Goal: Check status: Check status

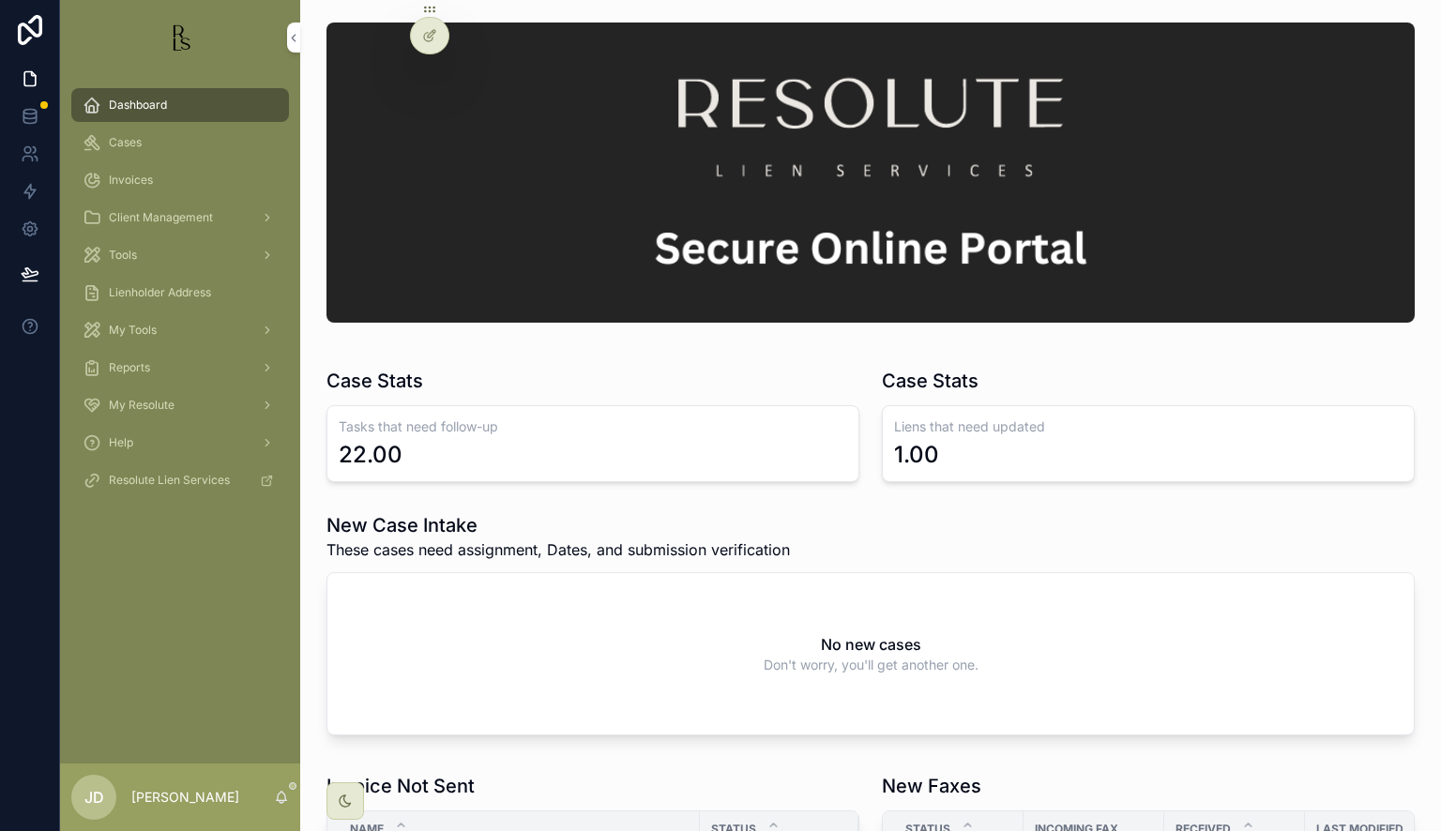
click at [144, 144] on div "Cases" at bounding box center [180, 143] width 195 height 30
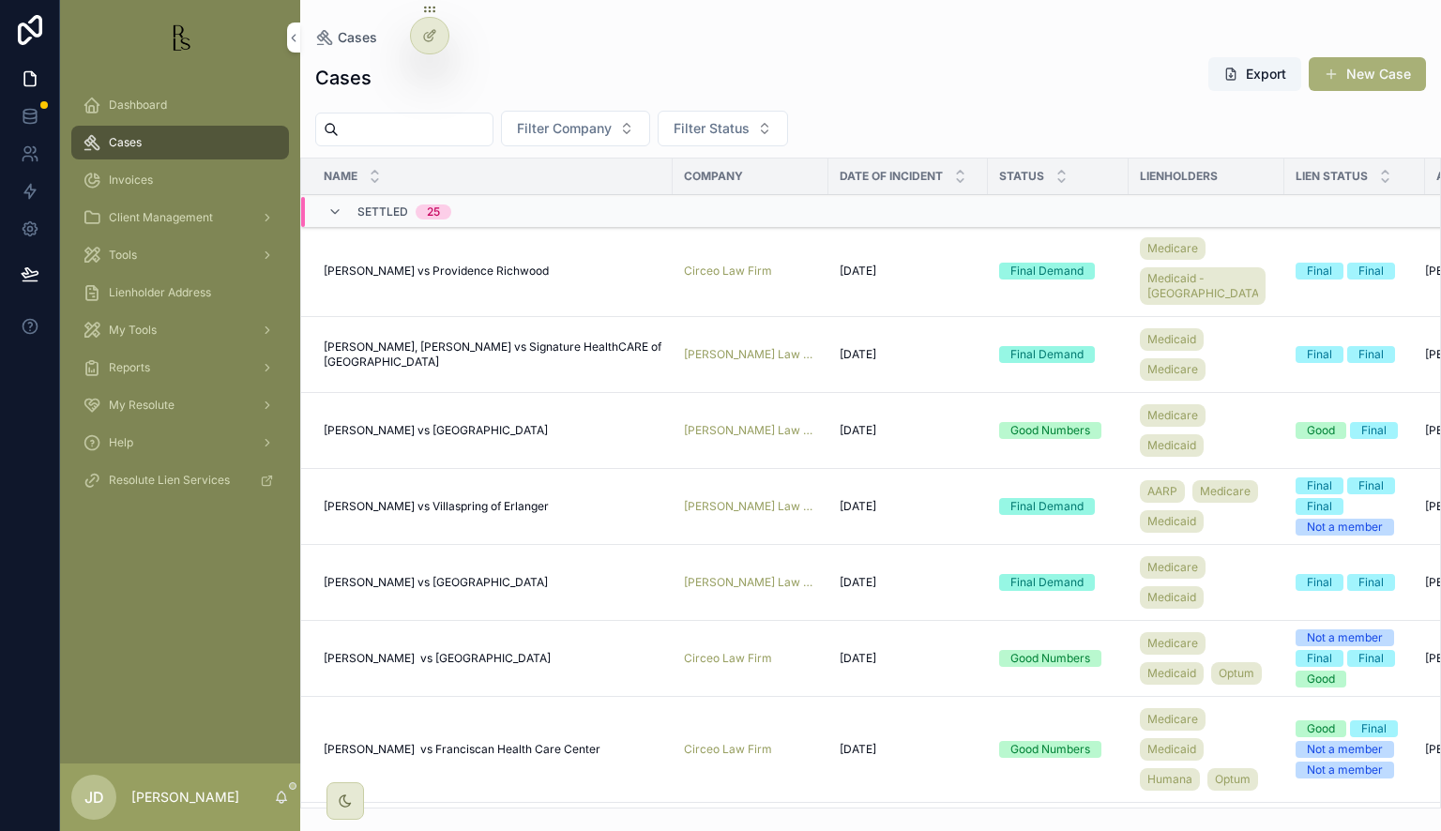
click at [413, 140] on input "scrollable content" at bounding box center [416, 129] width 154 height 26
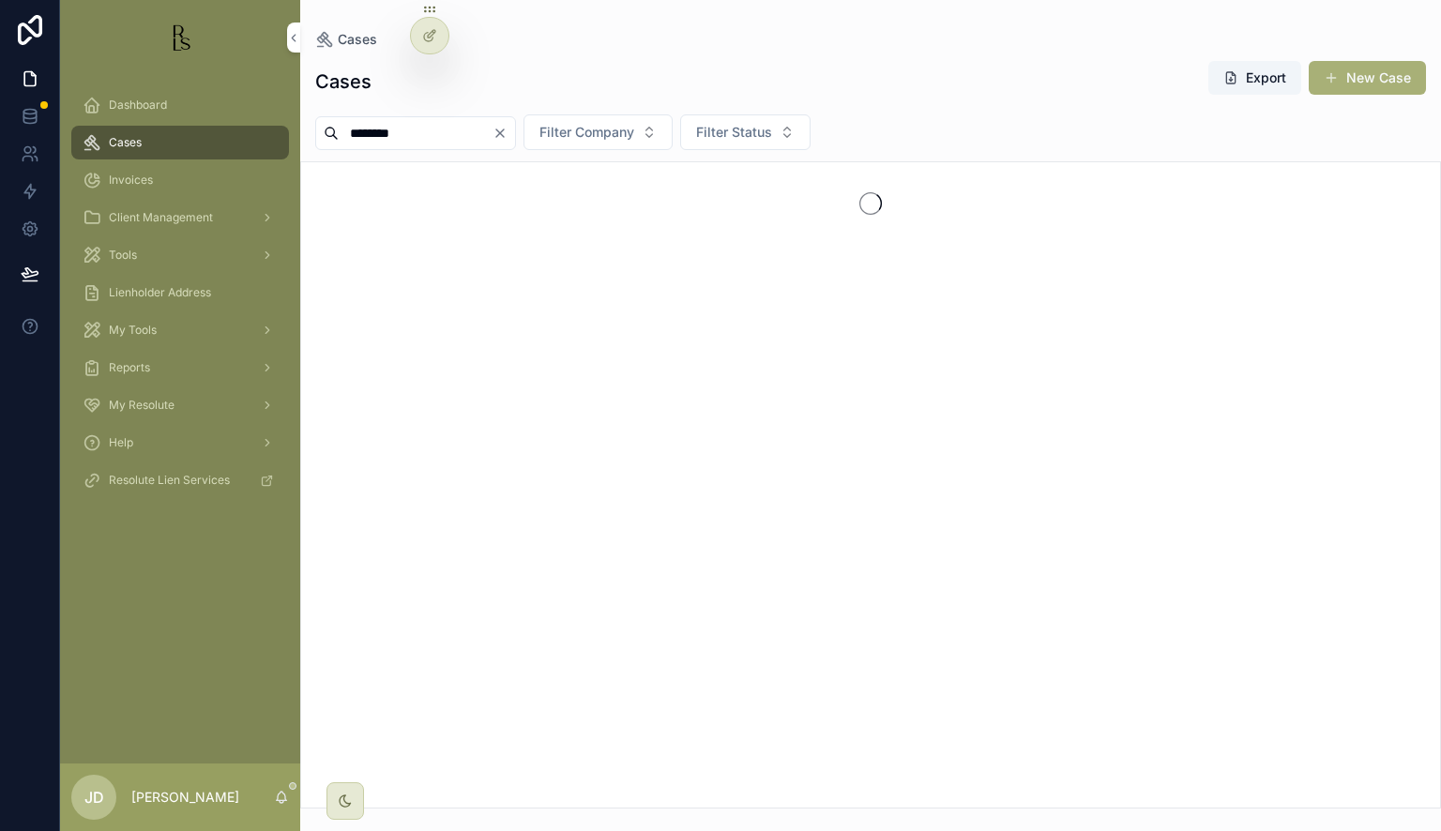
type input "********"
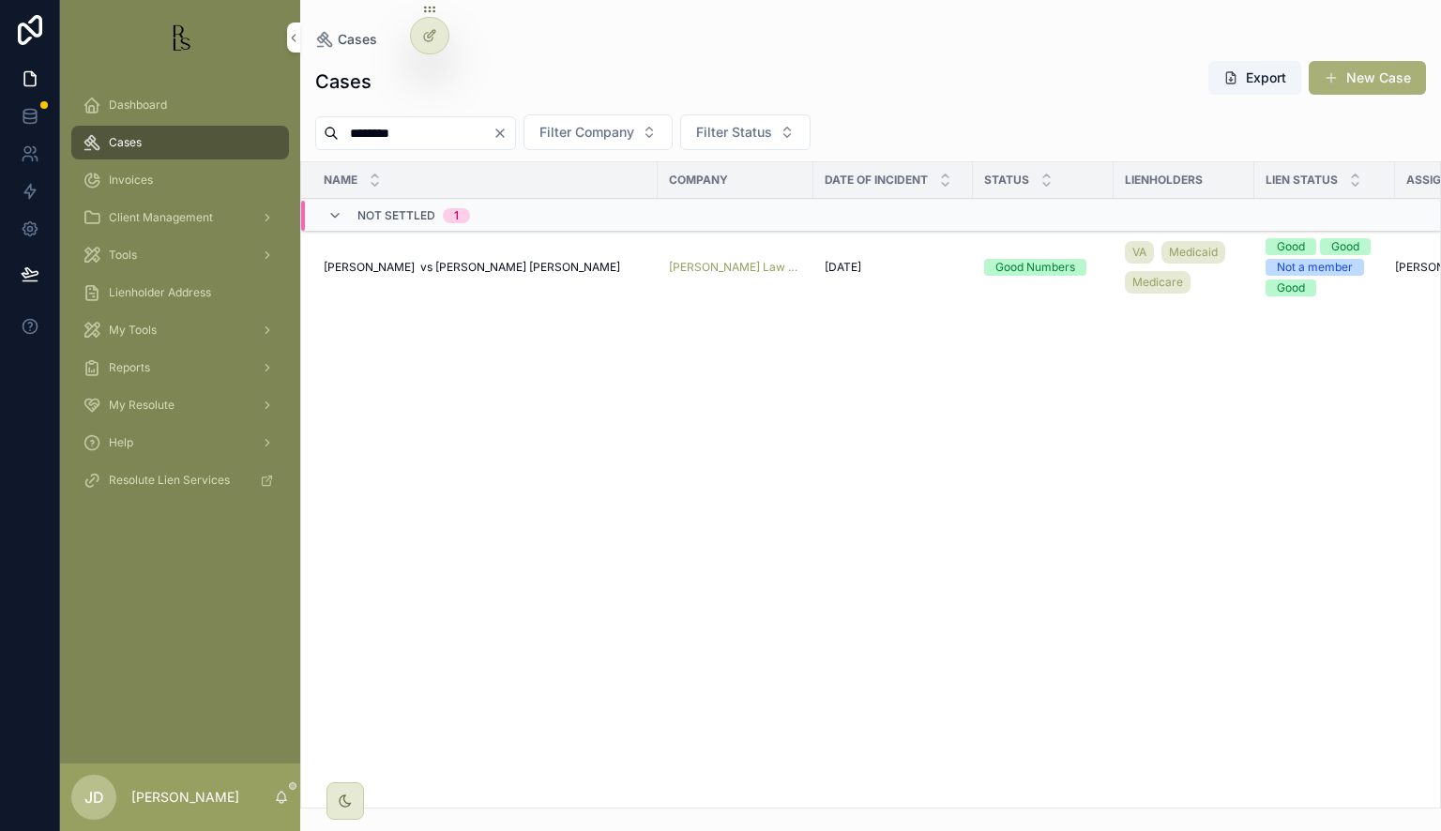
click at [428, 262] on span "[PERSON_NAME] vs [PERSON_NAME] [PERSON_NAME]" at bounding box center [472, 267] width 296 height 15
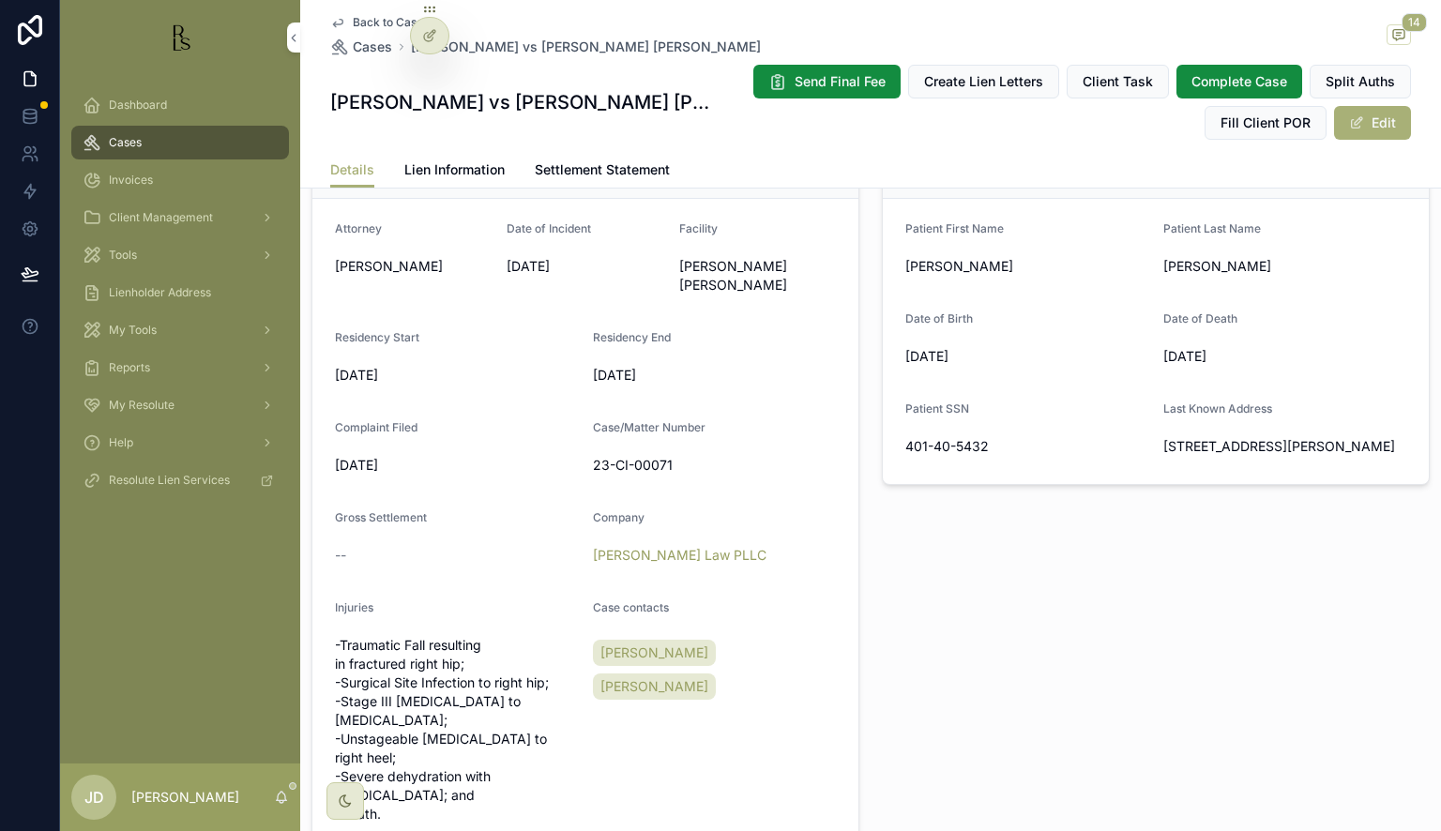
scroll to position [469, 0]
click at [1406, 28] on span "14" at bounding box center [1414, 22] width 25 height 19
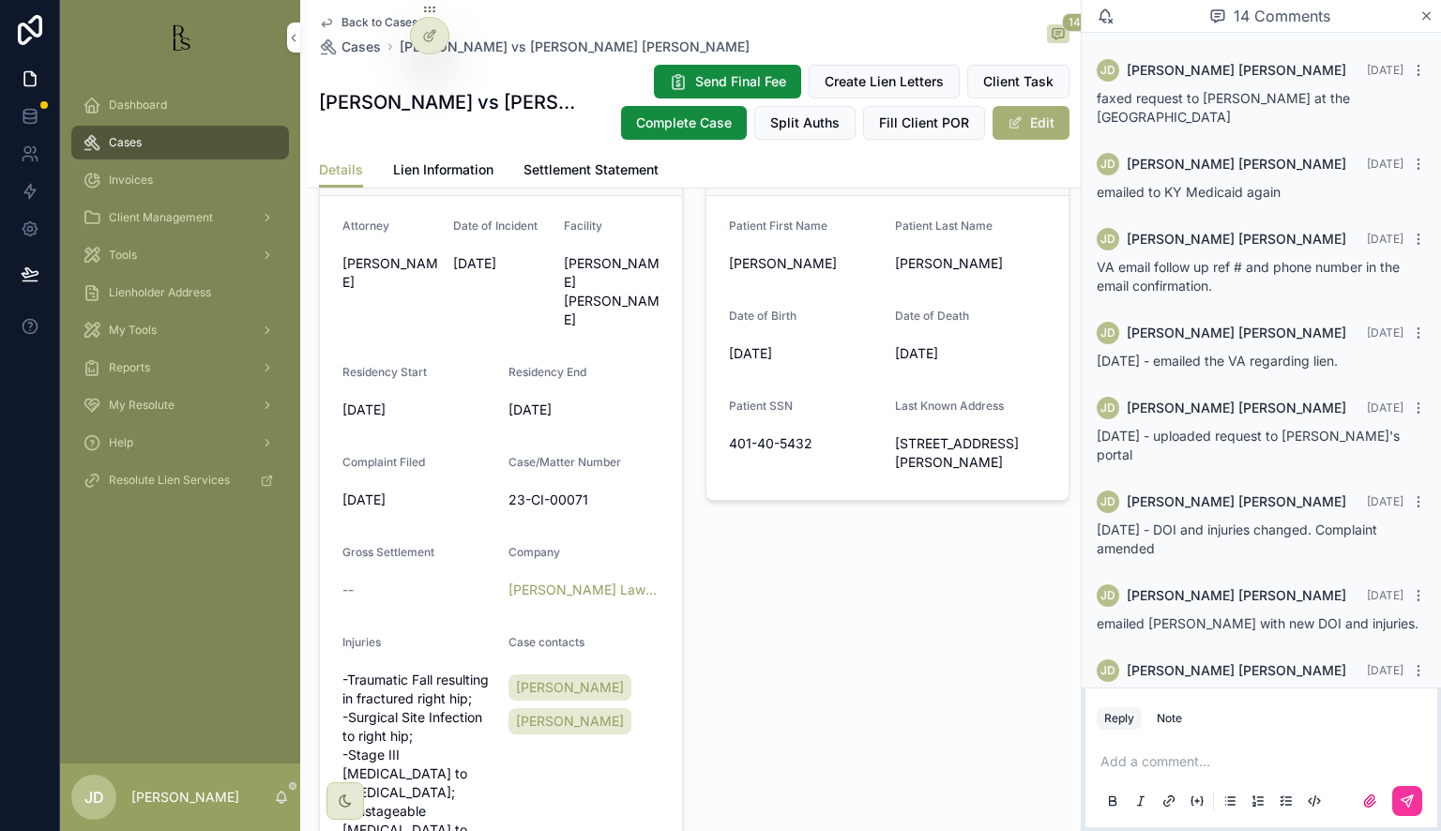
click at [1421, 13] on icon "scrollable content" at bounding box center [1427, 15] width 14 height 15
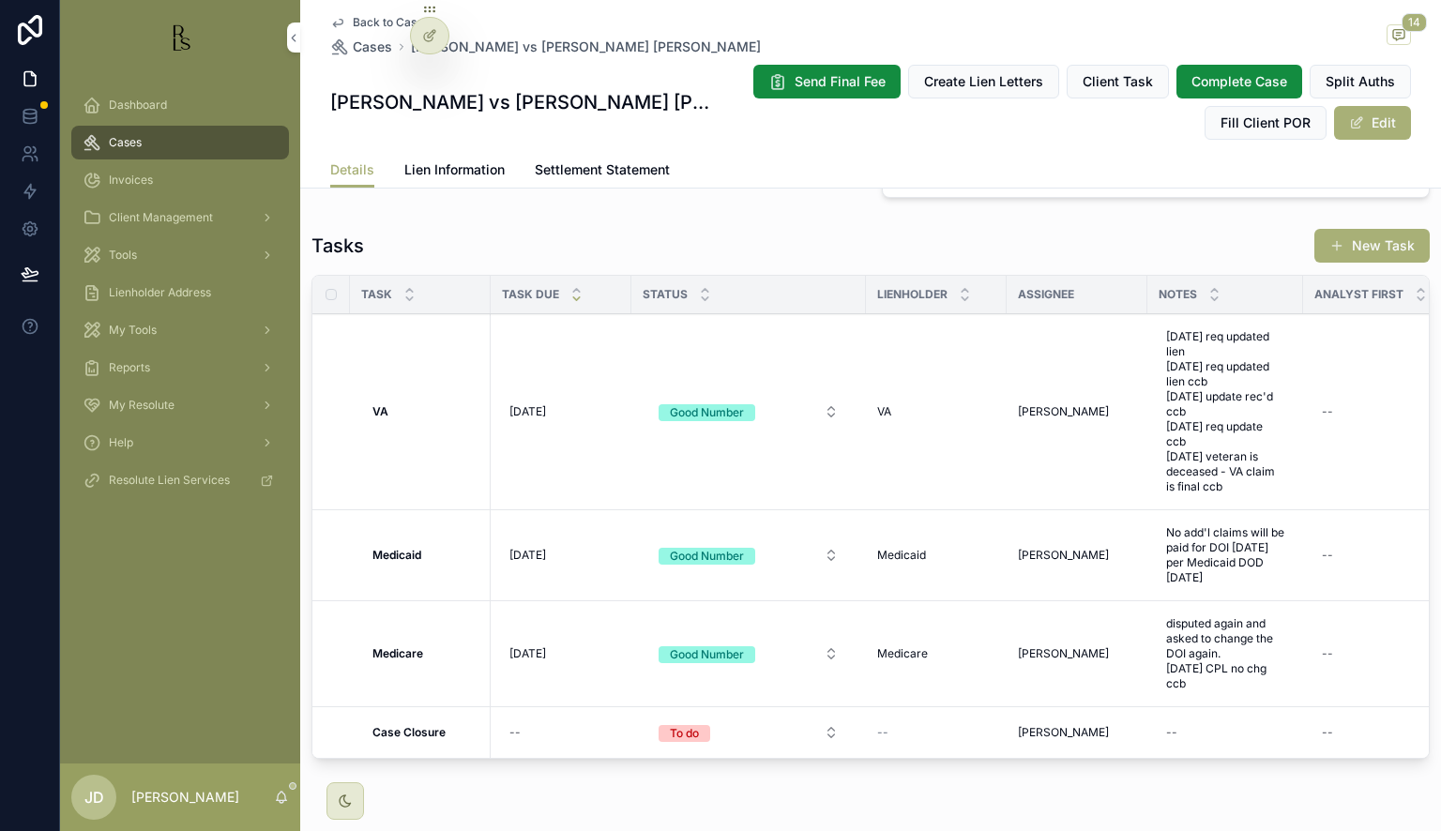
scroll to position [1843, 0]
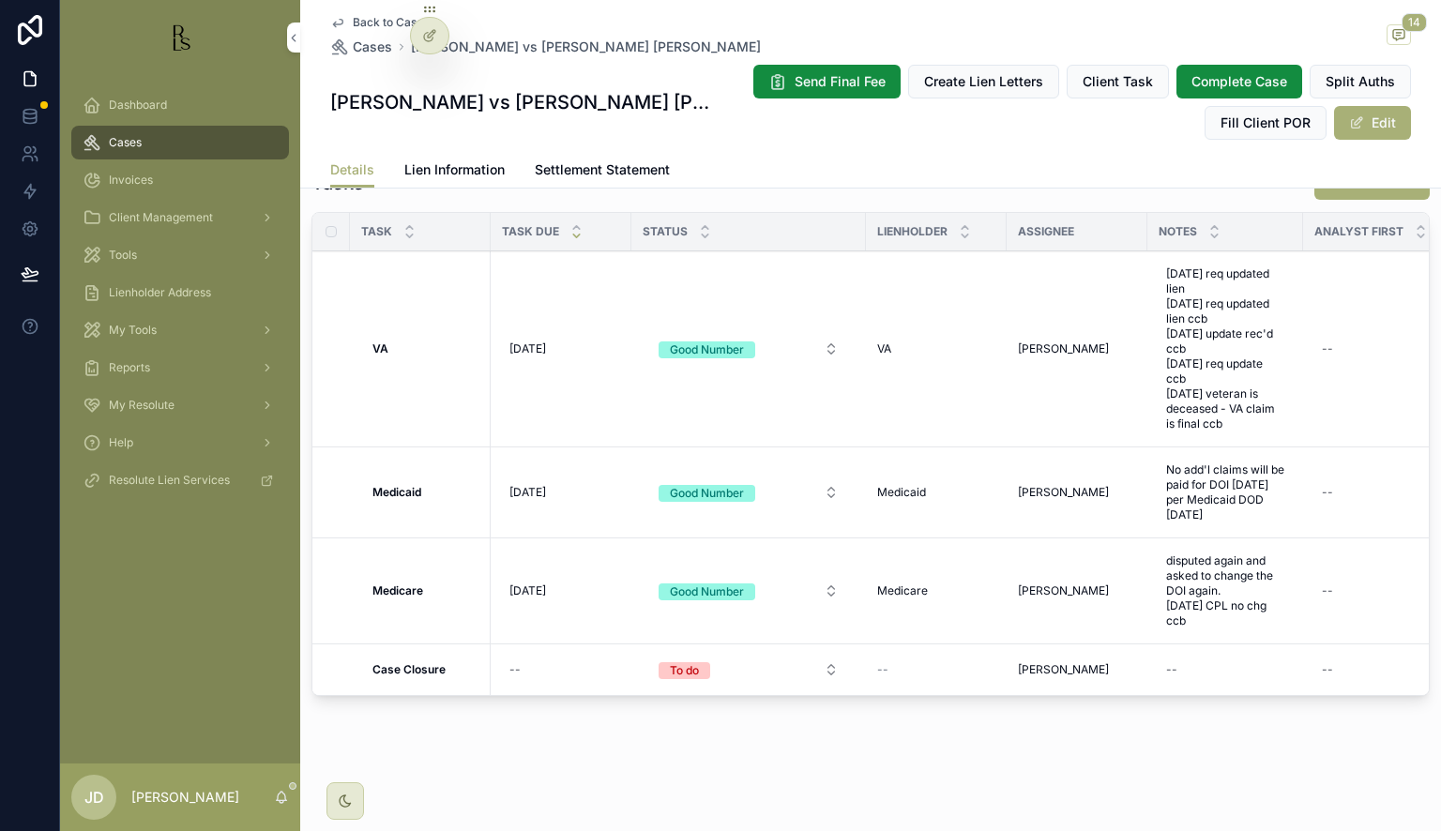
click at [437, 165] on span "Lien Information" at bounding box center [454, 169] width 100 height 19
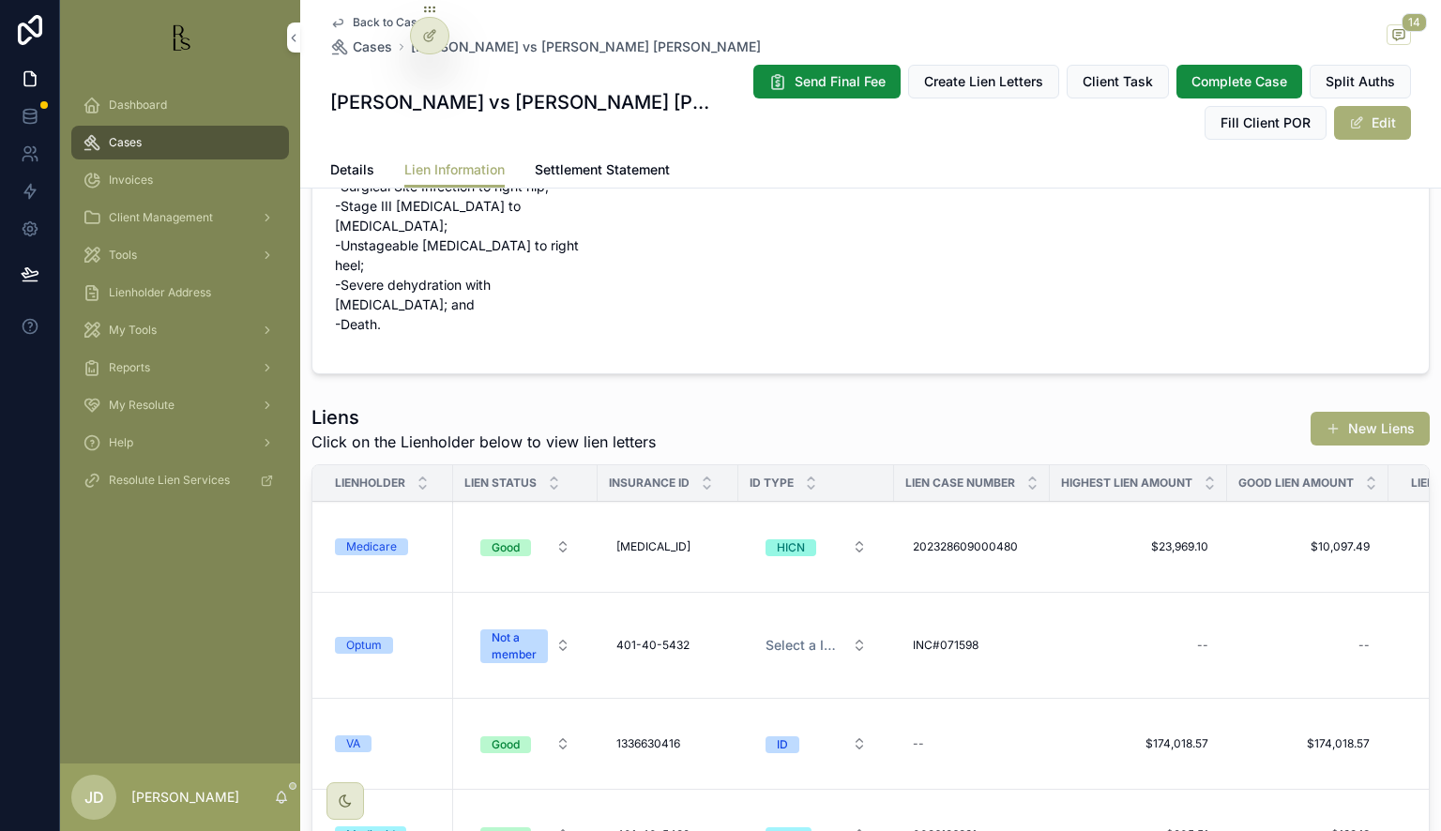
scroll to position [235, 0]
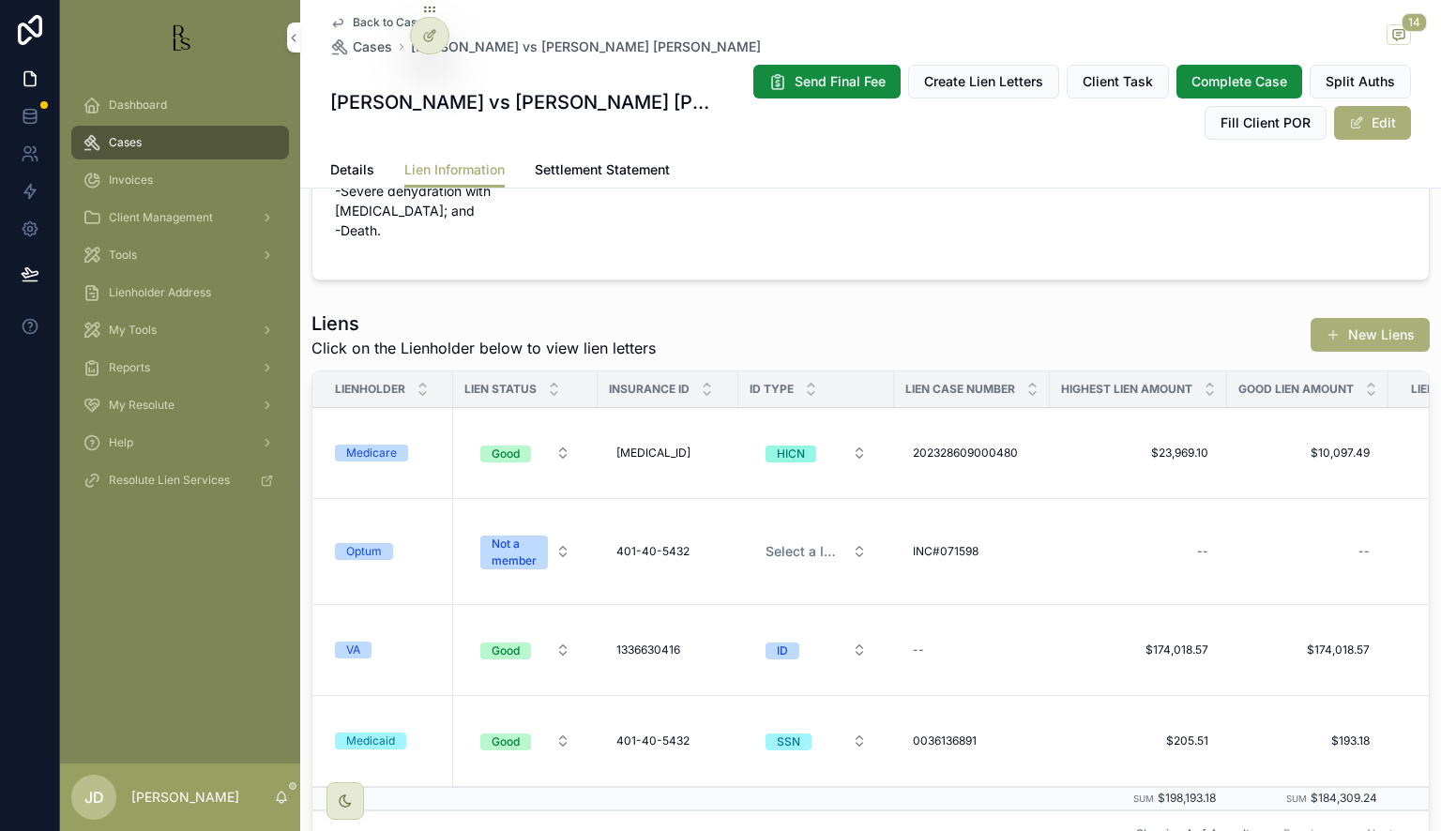
click at [407, 617] on td "VA" at bounding box center [382, 650] width 141 height 91
click at [407, 642] on div "VA" at bounding box center [388, 650] width 107 height 17
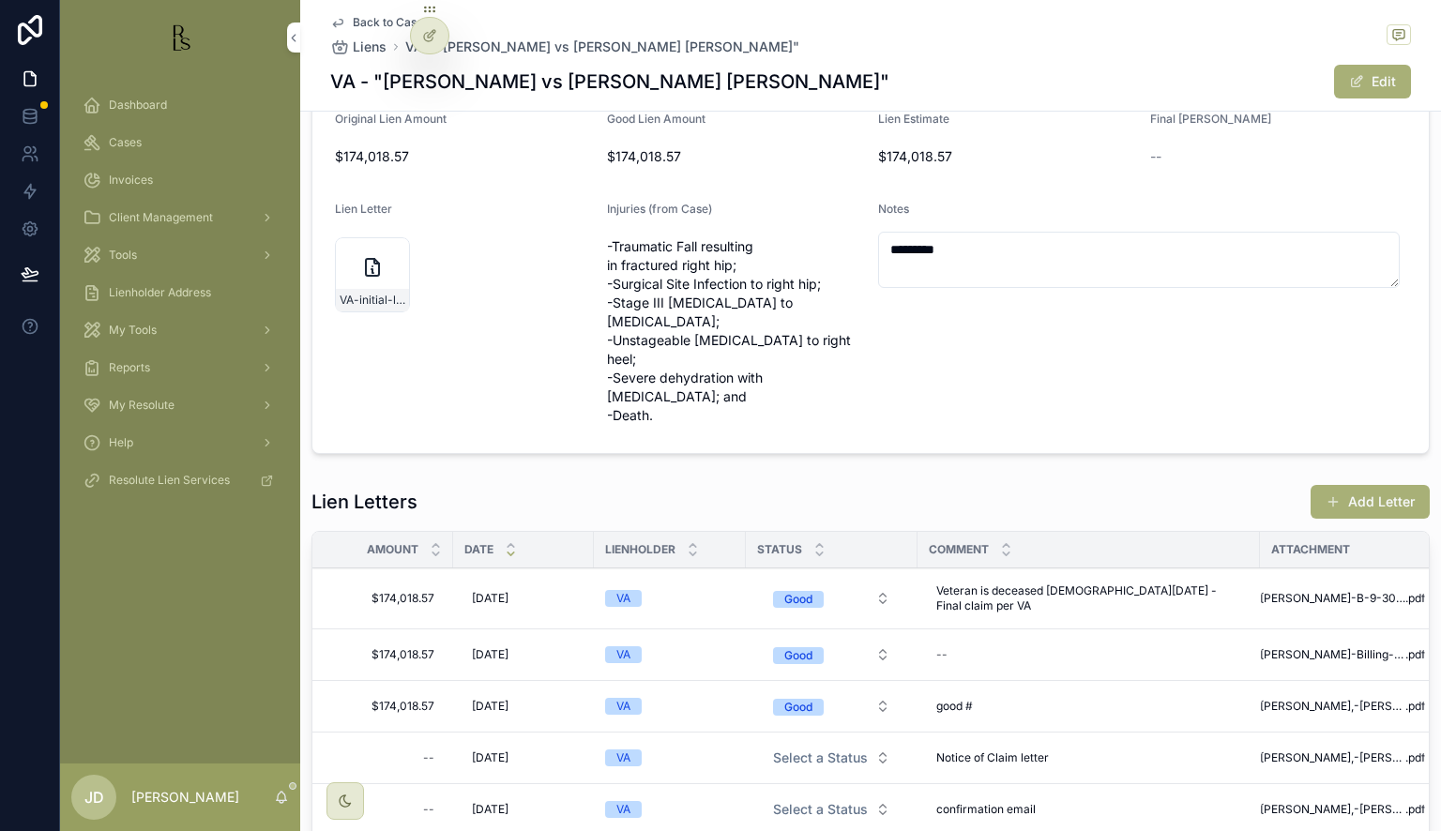
scroll to position [281, 0]
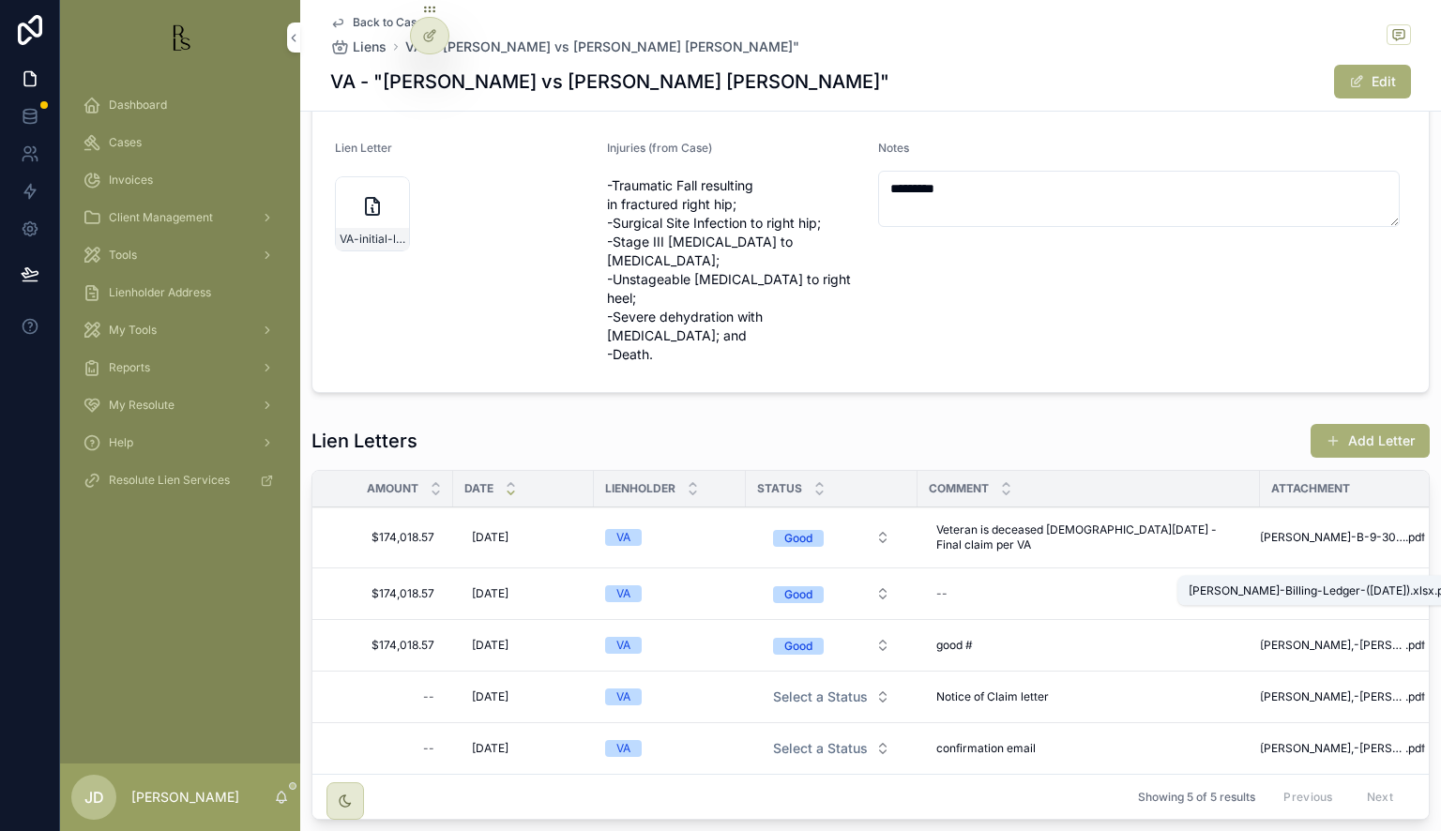
click at [1283, 586] on span "[PERSON_NAME]-Billing-Ledger-([DATE]).xlsx" at bounding box center [1332, 593] width 145 height 15
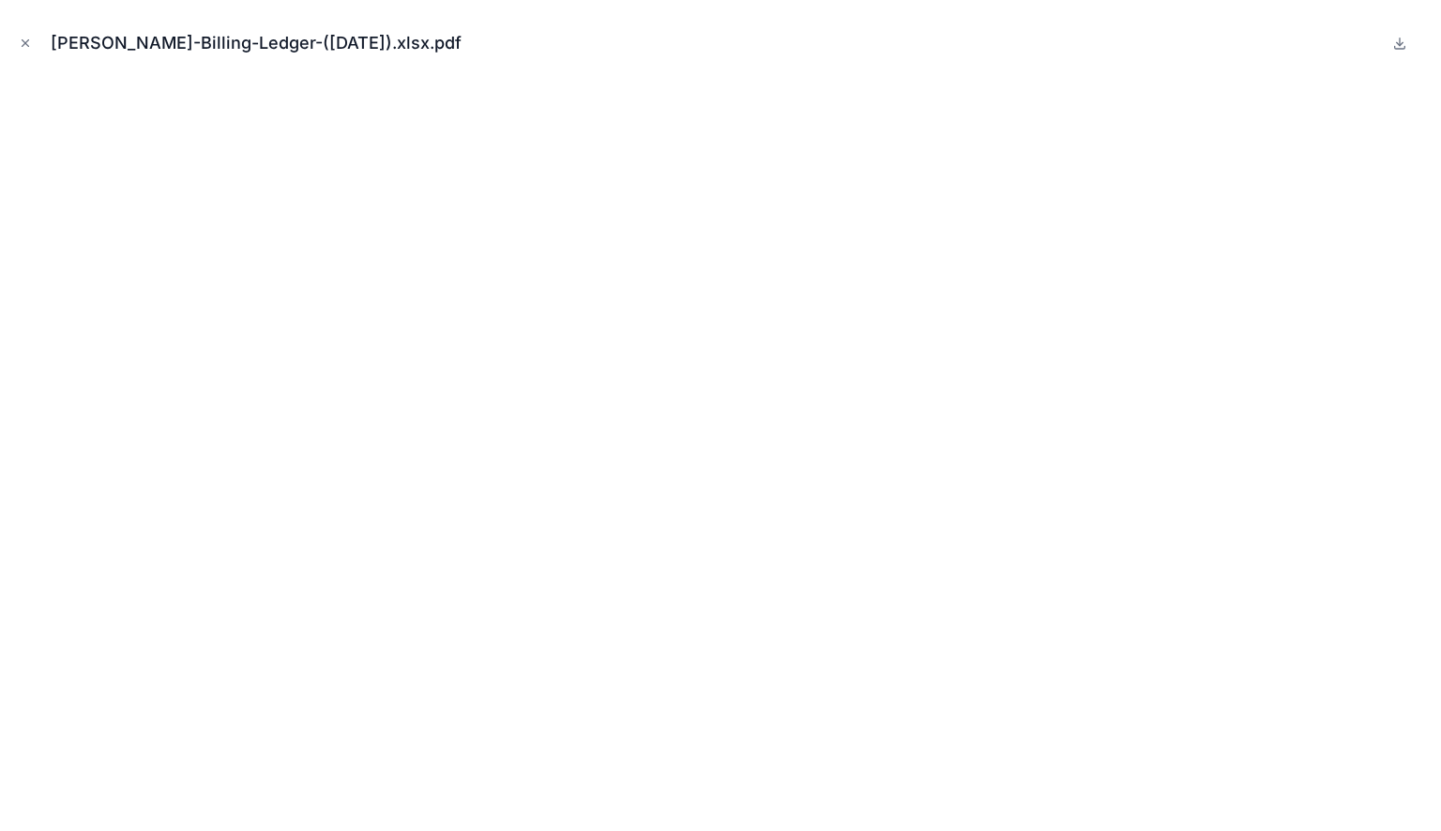
click at [30, 46] on icon "Close modal" at bounding box center [25, 43] width 13 height 13
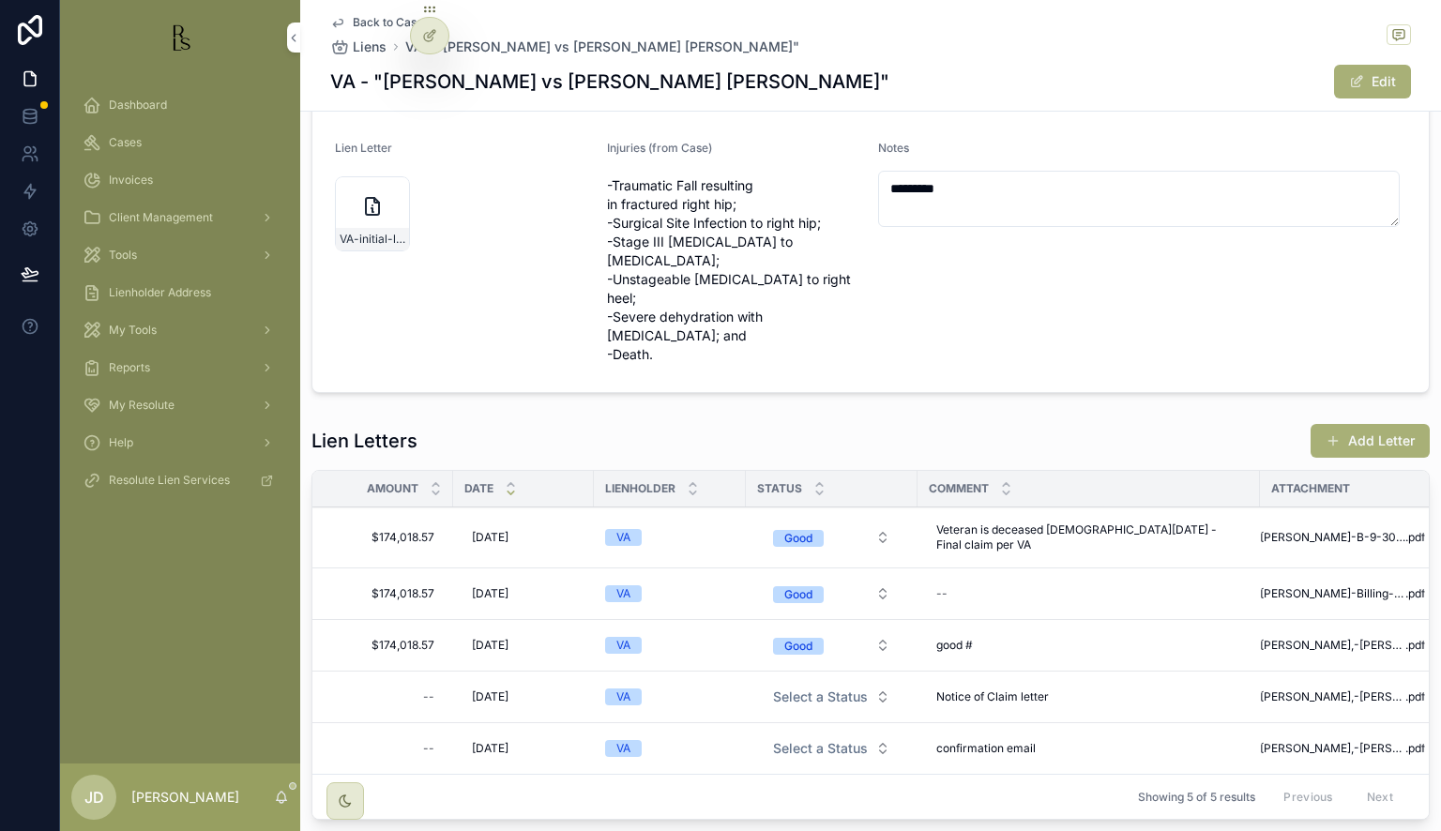
click at [0, 0] on div "Delete" at bounding box center [0, 0] width 0 height 0
click at [1298, 638] on span "[PERSON_NAME],-[PERSON_NAME]---from-Dept-of-VA-lien-ledger-01-08-24" at bounding box center [1332, 645] width 145 height 15
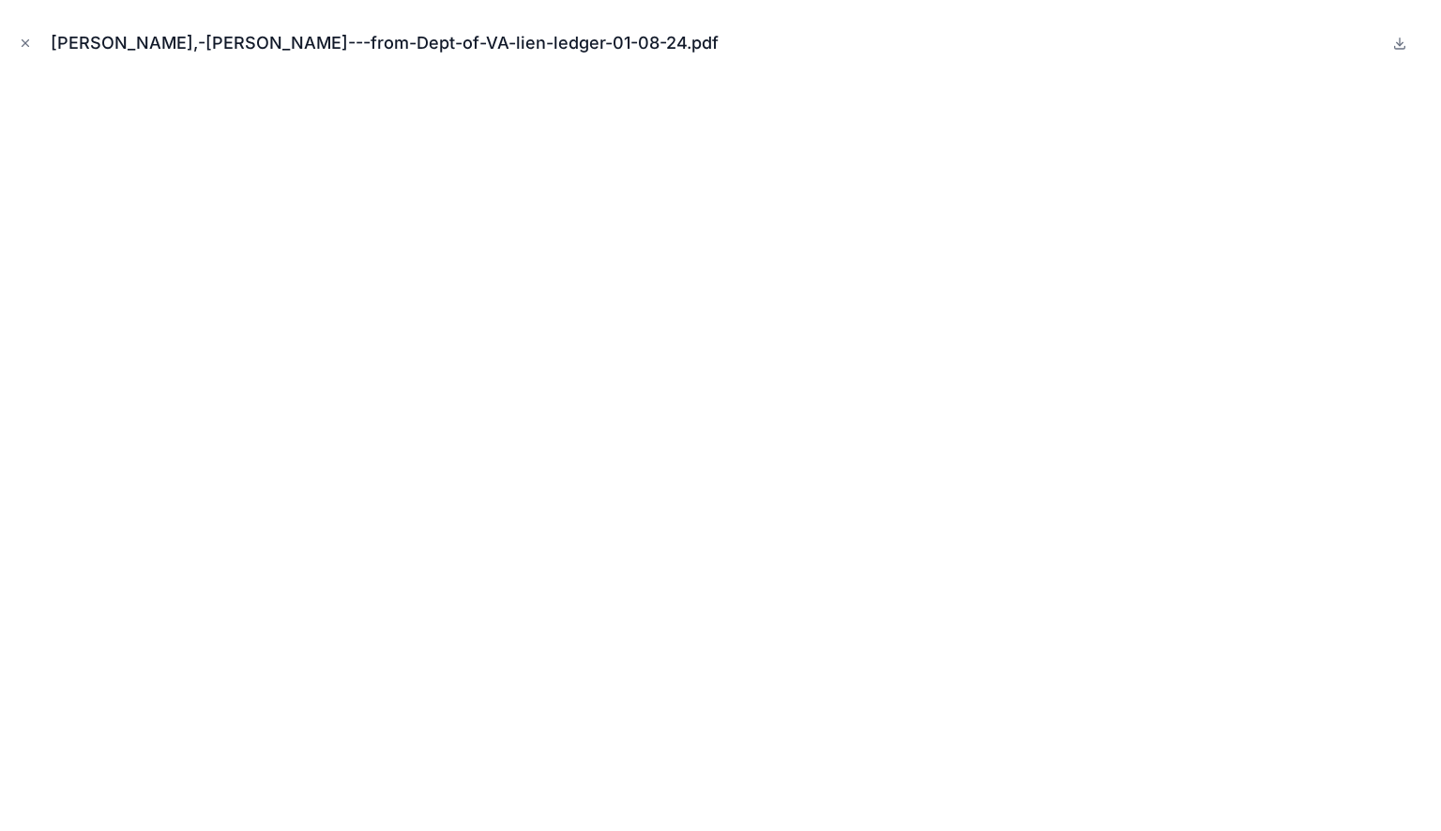
click at [21, 40] on icon "Close modal" at bounding box center [25, 43] width 13 height 13
